Goal: Transaction & Acquisition: Purchase product/service

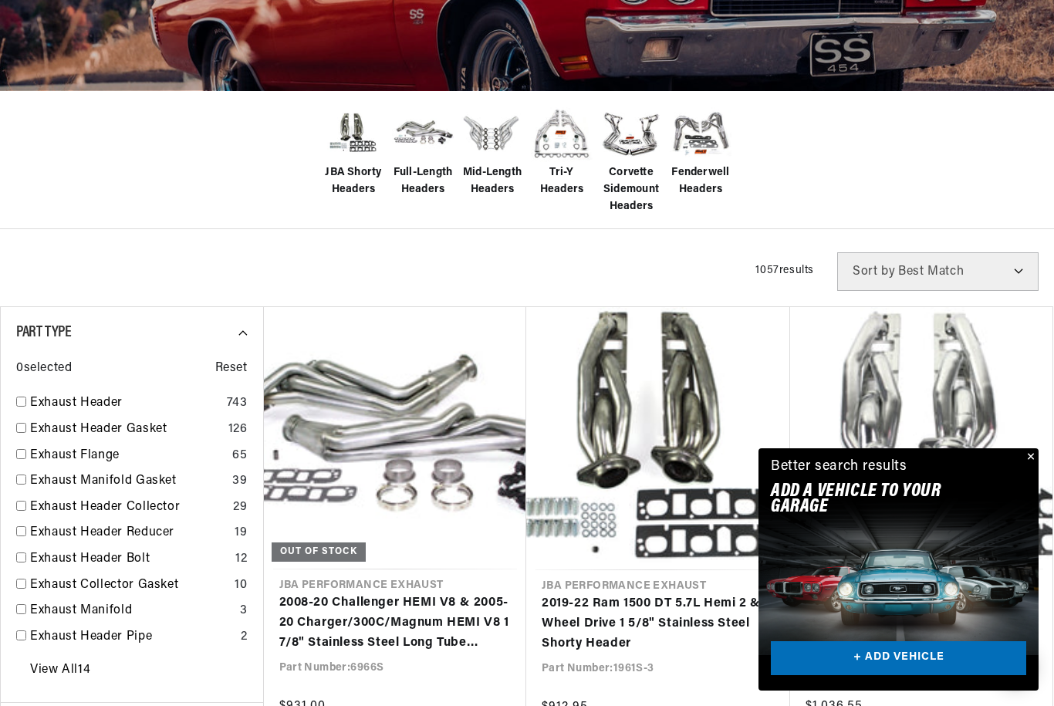
scroll to position [0, 468]
click at [775, 594] on link "2019-22 Ram 1500 DT 5.7L Hemi 2 & 4 Wheel Drive 1 5/8" Stainless Steel Shorty H…" at bounding box center [658, 623] width 233 height 59
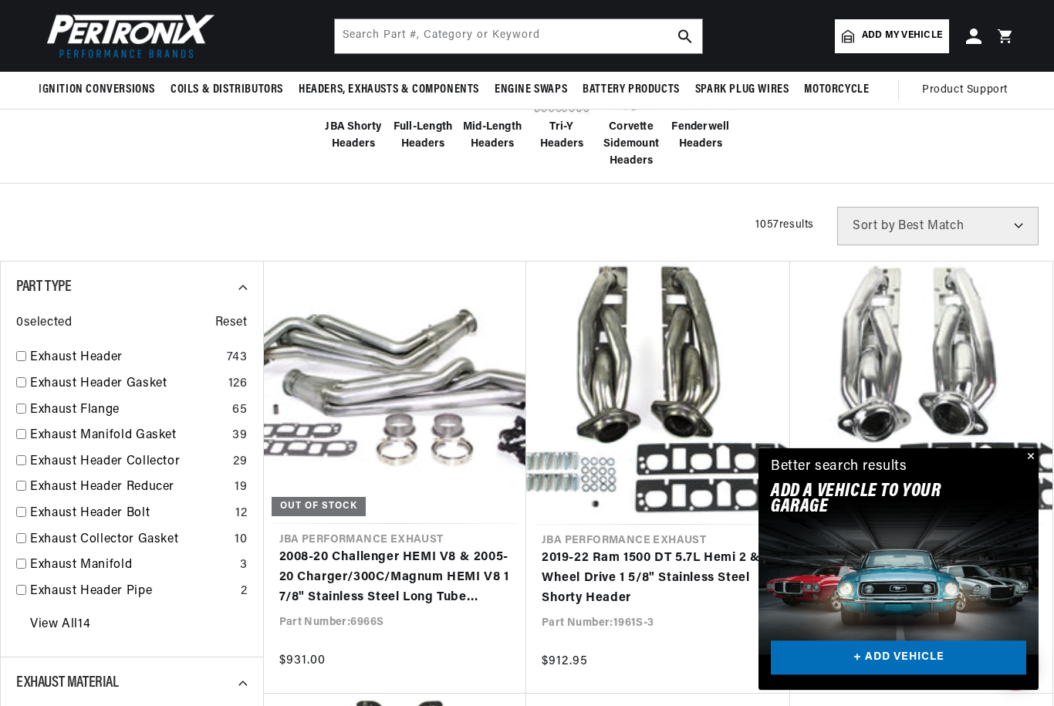
scroll to position [404, 0]
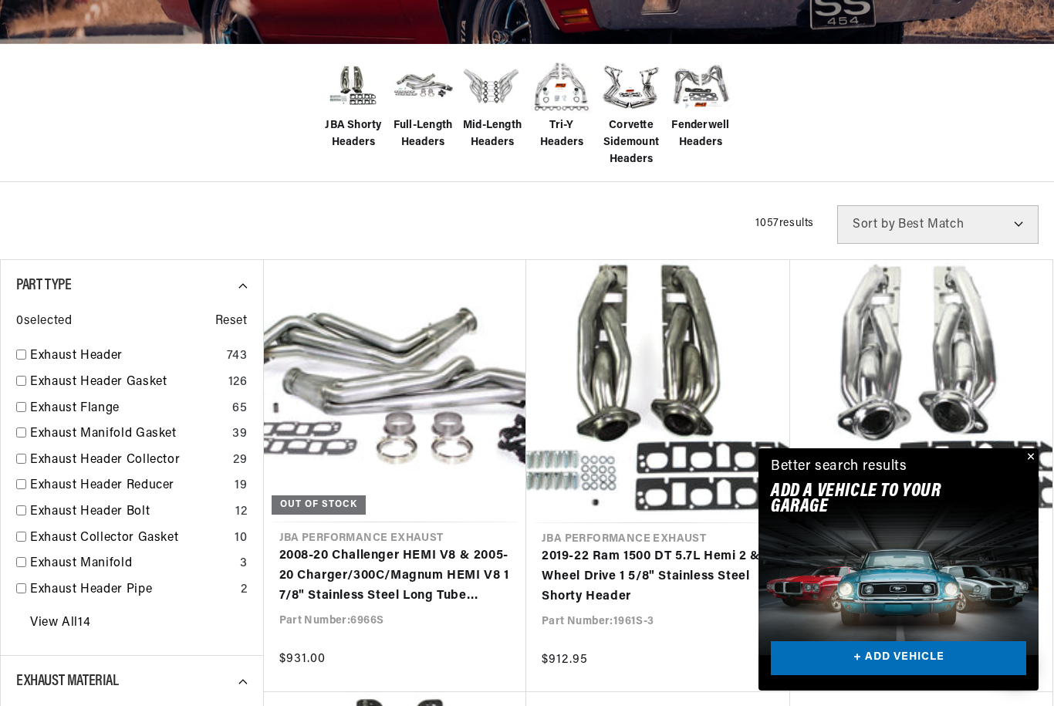
click at [1029, 467] on button "Close" at bounding box center [1029, 457] width 19 height 19
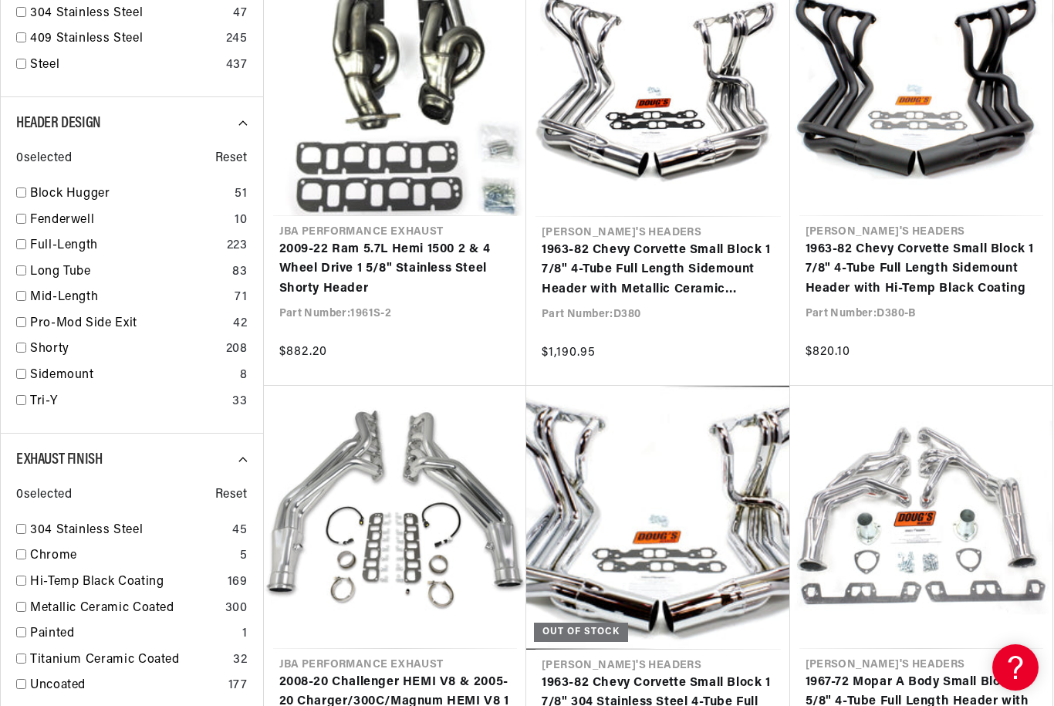
scroll to position [0, 468]
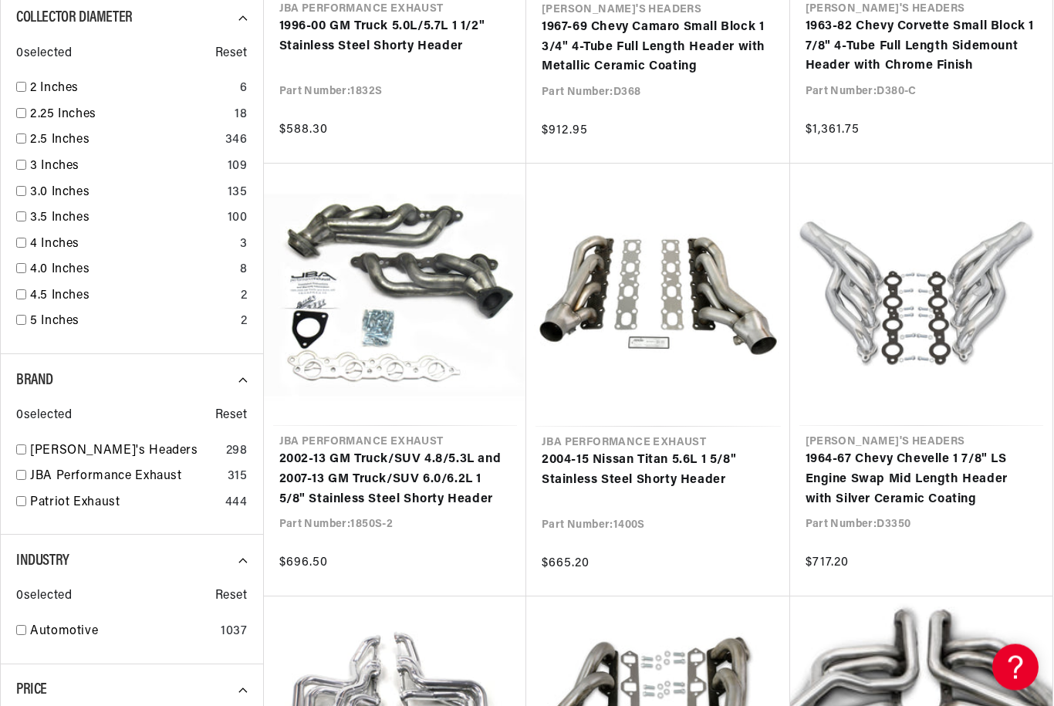
scroll to position [2231, 0]
click at [25, 441] on div "[PERSON_NAME]'s Headers 298" at bounding box center [131, 454] width 231 height 26
checkbox input "true"
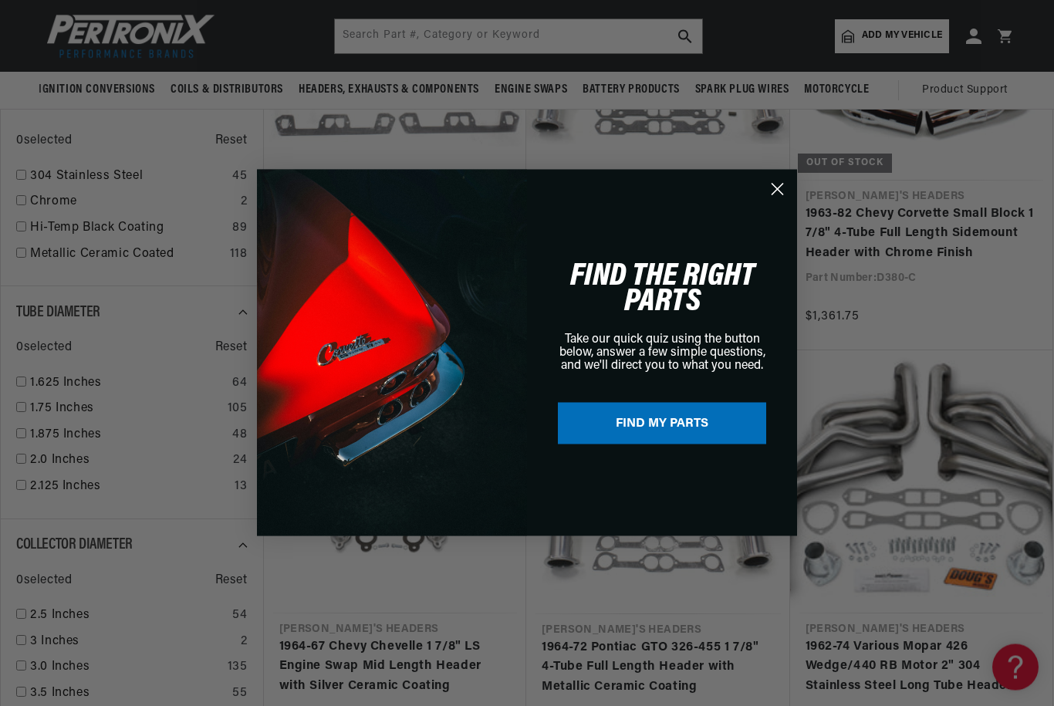
scroll to position [1178, 0]
click at [779, 188] on icon "Close dialog" at bounding box center [777, 189] width 11 height 11
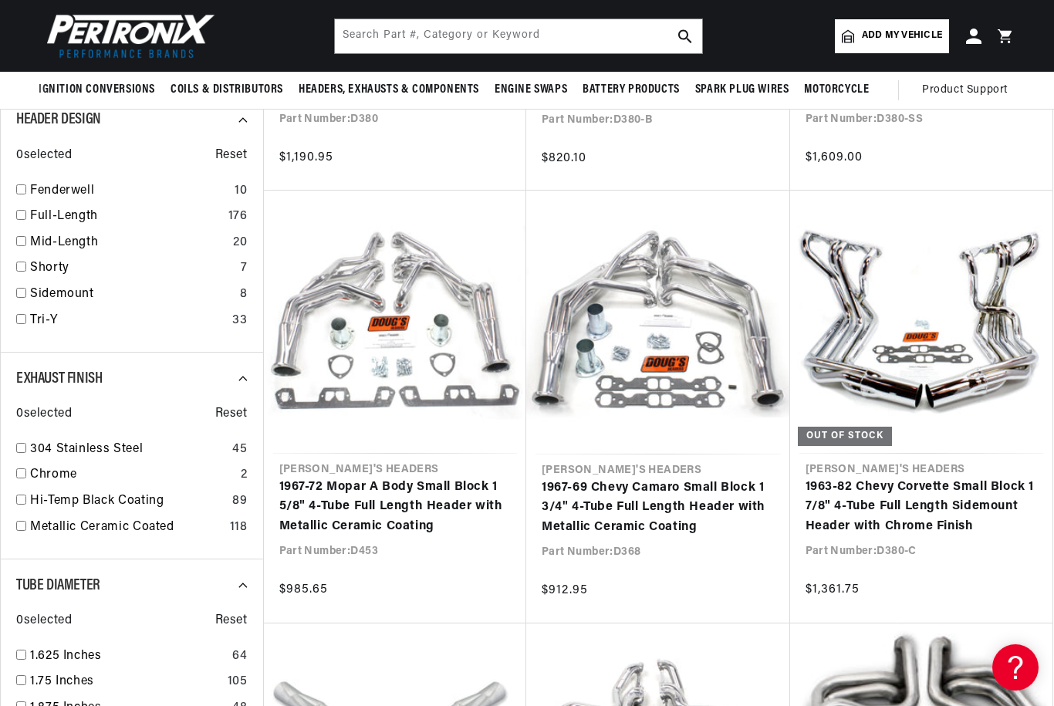
scroll to position [904, 0]
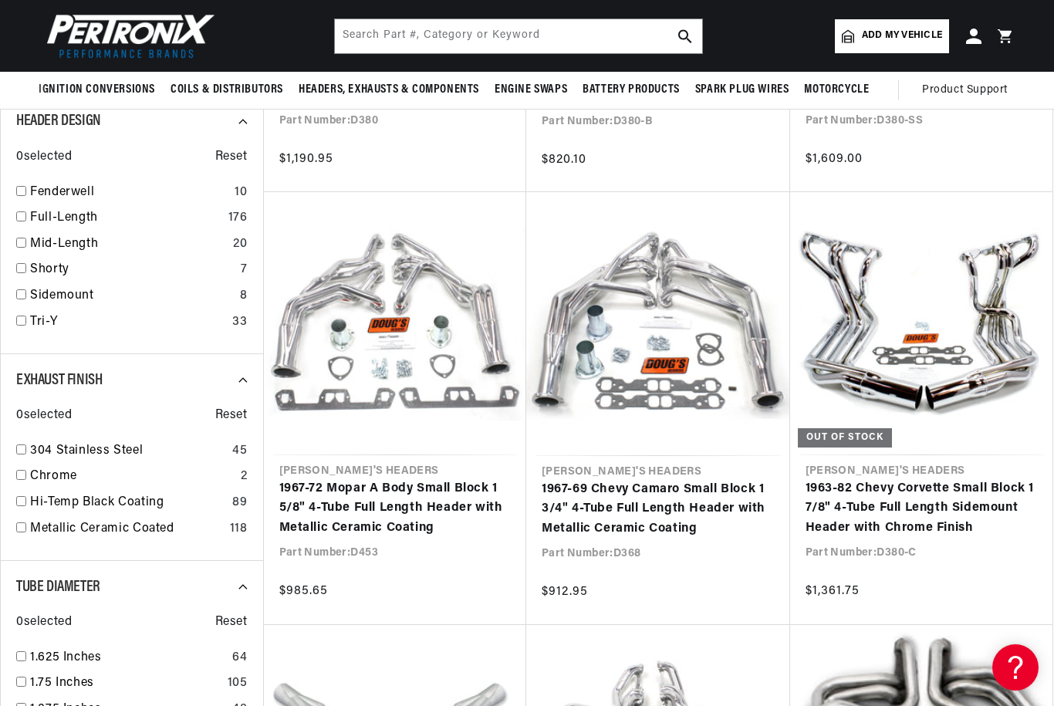
click at [19, 444] on input "checkbox" at bounding box center [21, 449] width 10 height 10
checkbox input "true"
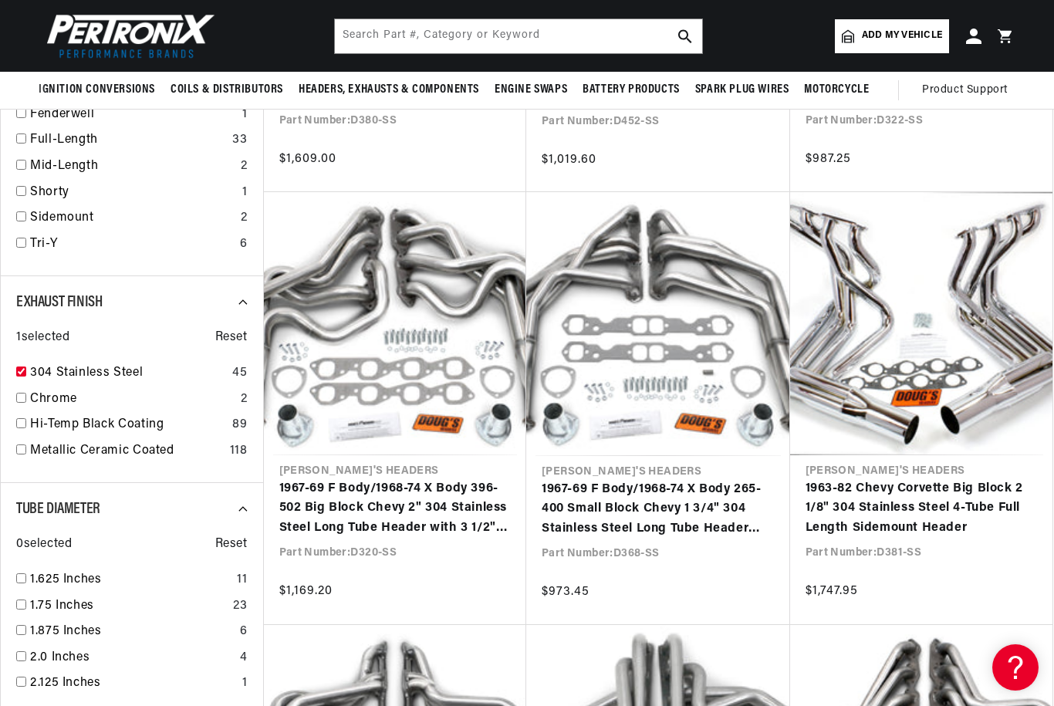
scroll to position [0, 468]
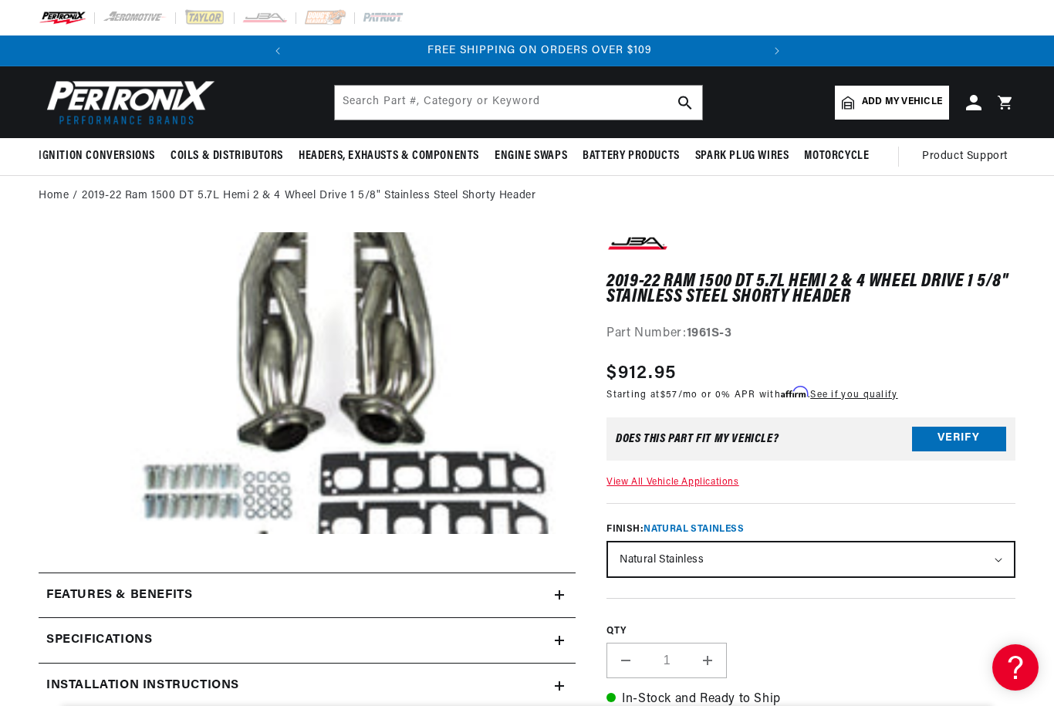
scroll to position [0, 468]
